Goal: Transaction & Acquisition: Book appointment/travel/reservation

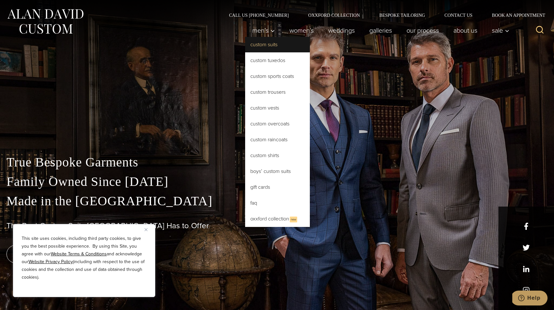
click at [264, 49] on link "Custom Suits" at bounding box center [277, 45] width 65 height 16
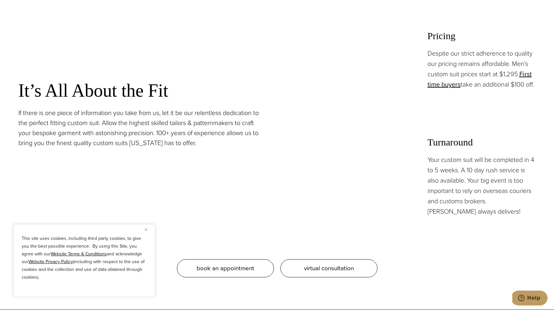
scroll to position [686, 0]
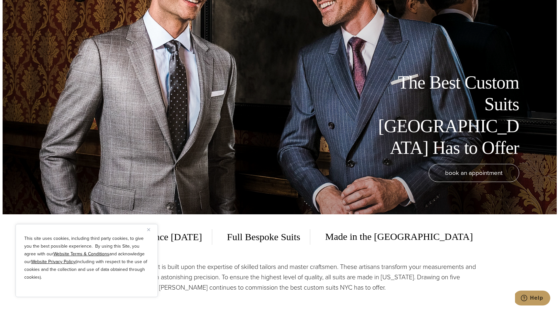
scroll to position [0, 0]
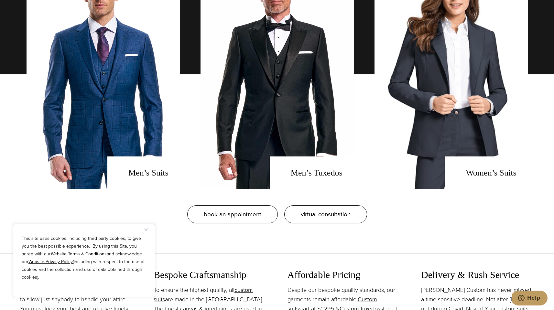
scroll to position [572, 0]
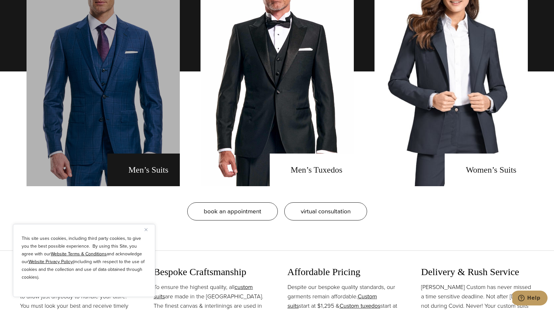
click at [143, 167] on link "men's suits" at bounding box center [103, 72] width 153 height 230
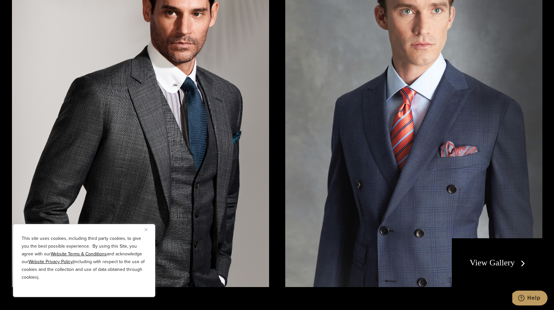
scroll to position [1338, 0]
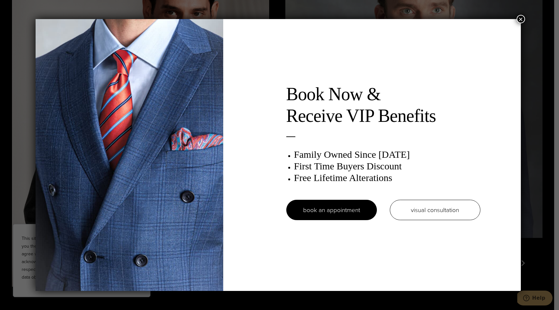
click at [526, 19] on div "Book Now & Receive VIP Benefits Family Owned Since [DATE] First Time Buyers Dis…" at bounding box center [279, 155] width 559 height 310
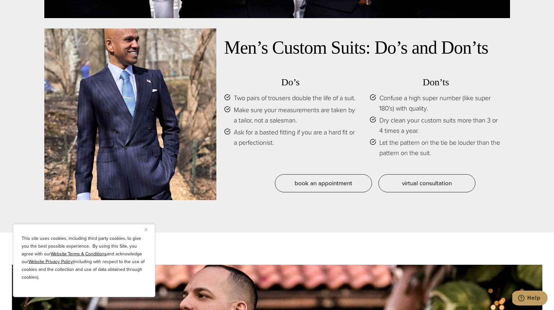
scroll to position [3127, 0]
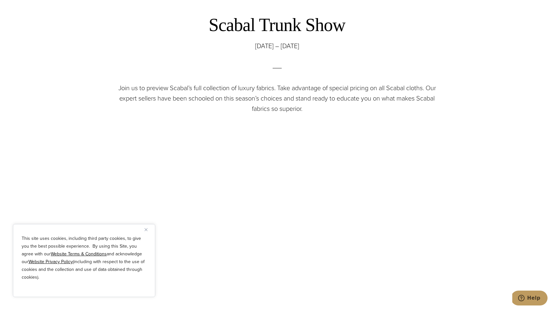
scroll to position [334, 0]
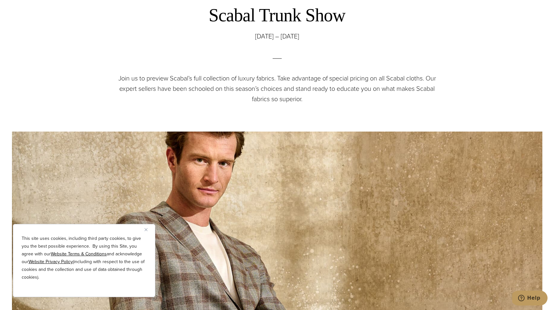
click at [143, 228] on div "This site uses cookies, including third party cookies, to give you the best pos…" at bounding box center [84, 260] width 142 height 73
click at [144, 232] on div "This site uses cookies, including third party cookies, to give you the best pos…" at bounding box center [84, 260] width 142 height 73
click at [144, 231] on div "This site uses cookies, including third party cookies, to give you the best pos…" at bounding box center [84, 260] width 142 height 73
click at [145, 230] on img "Close" at bounding box center [146, 229] width 3 height 3
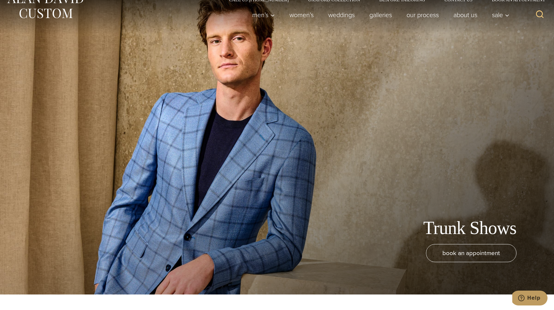
scroll to position [0, 0]
